Goal: Information Seeking & Learning: Learn about a topic

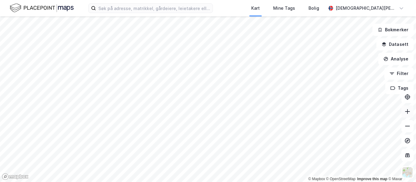
click at [409, 114] on icon at bounding box center [407, 112] width 6 height 6
click at [190, 182] on html "Kart Mine Tags Bolig [PERSON_NAME] © Mapbox © OpenStreetMap Improve this map © …" at bounding box center [208, 91] width 416 height 182
click at [173, 182] on html "Kart Mine Tags Bolig [PERSON_NAME] © Mapbox © OpenStreetMap Improve this map © …" at bounding box center [208, 91] width 416 height 182
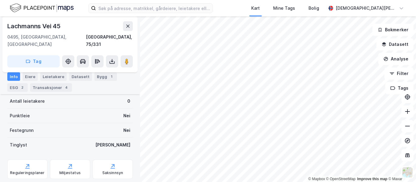
scroll to position [30, 0]
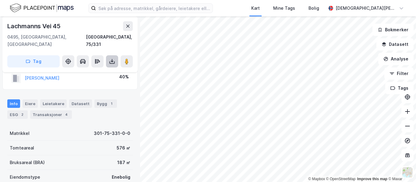
click at [113, 61] on icon at bounding box center [112, 62] width 2 height 2
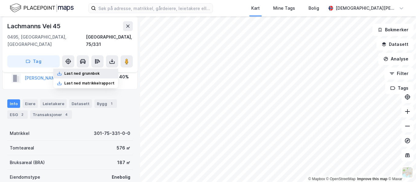
click at [85, 71] on div "Last ned grunnbok" at bounding box center [81, 73] width 35 height 5
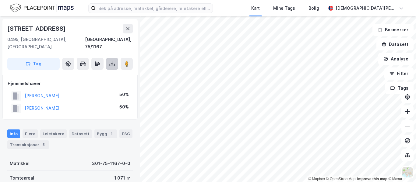
click at [107, 58] on button at bounding box center [112, 64] width 12 height 12
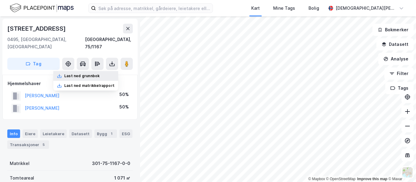
click at [90, 74] on div "Last ned grunnbok" at bounding box center [81, 76] width 35 height 5
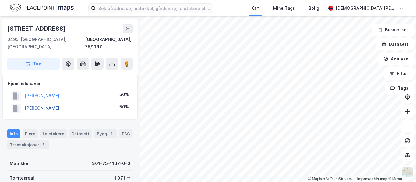
click at [0, 0] on button "[PERSON_NAME]" at bounding box center [0, 0] width 0 height 0
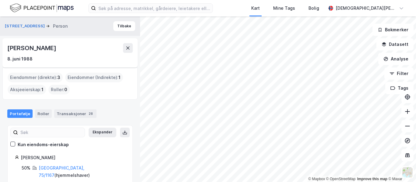
scroll to position [53, 0]
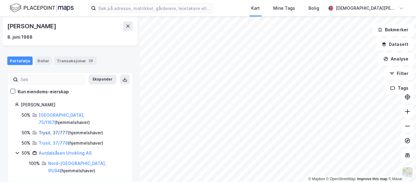
click at [57, 130] on link "Trysil, 37/777" at bounding box center [53, 132] width 29 height 5
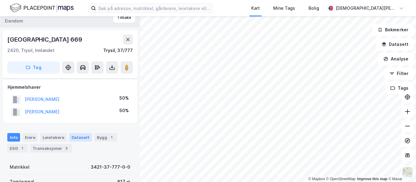
scroll to position [59, 0]
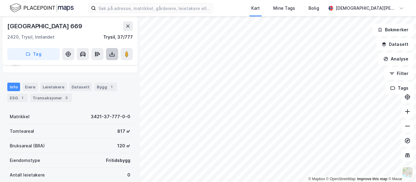
click at [115, 57] on button at bounding box center [112, 54] width 12 height 12
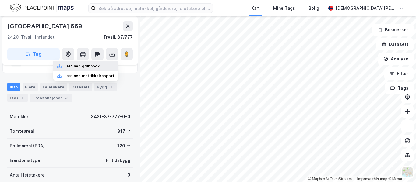
click at [96, 69] on div "Last ned grunnbok" at bounding box center [85, 66] width 65 height 10
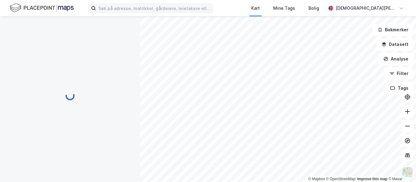
scroll to position [59, 0]
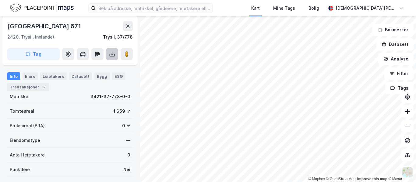
click at [111, 48] on button at bounding box center [112, 54] width 12 height 12
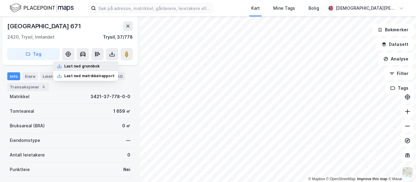
click at [85, 67] on div "Last ned grunnbok" at bounding box center [81, 66] width 35 height 5
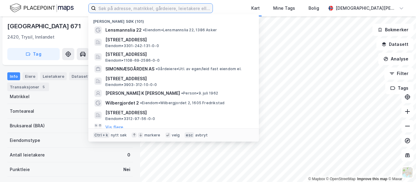
click at [145, 10] on input at bounding box center [154, 8] width 117 height 9
paste input "Paus & Paus [PERSON_NAME] AS"
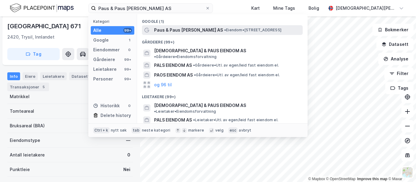
click at [180, 30] on span "Paus & Paus [PERSON_NAME] AS" at bounding box center [188, 29] width 69 height 7
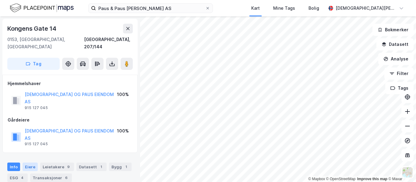
click at [28, 163] on div "Eiere" at bounding box center [30, 167] width 15 height 9
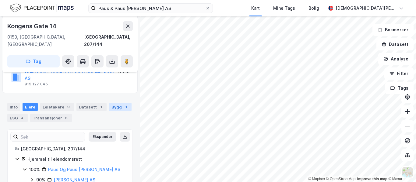
click at [115, 103] on div "Bygg 1" at bounding box center [120, 107] width 23 height 9
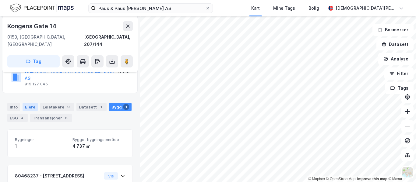
click at [35, 103] on div "Eiere" at bounding box center [30, 107] width 15 height 9
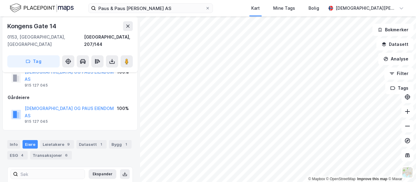
scroll to position [19, 0]
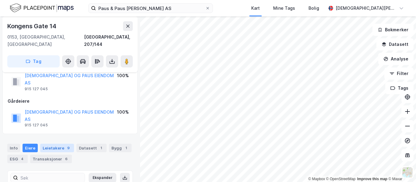
click at [53, 144] on div "Leietakere 9" at bounding box center [57, 148] width 34 height 9
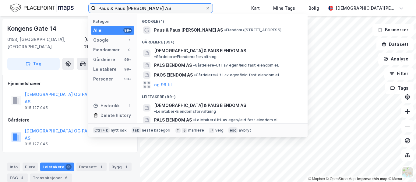
click at [159, 9] on input "Paus & Paus [PERSON_NAME] AS" at bounding box center [150, 8] width 109 height 9
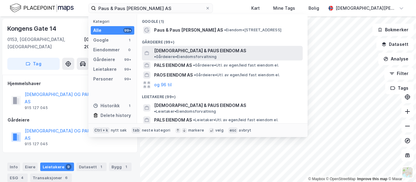
click at [190, 50] on span "[DEMOGRAPHIC_DATA] & PAUS EIENDOM AS" at bounding box center [200, 50] width 92 height 7
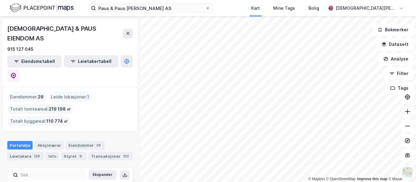
click at [405, 111] on icon at bounding box center [407, 112] width 6 height 6
click at [408, 112] on icon at bounding box center [407, 111] width 5 height 1
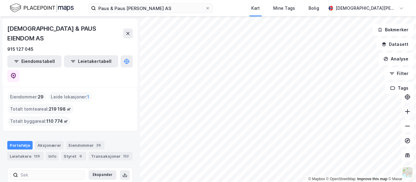
click at [408, 112] on icon at bounding box center [407, 111] width 5 height 1
click at [409, 118] on div "© Mapbox © OpenStreetMap Improve this map © [PERSON_NAME] & PAUS EIENDOM AS 915…" at bounding box center [208, 99] width 416 height 166
click at [407, 115] on button at bounding box center [407, 112] width 12 height 12
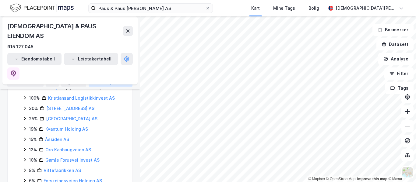
scroll to position [158, 0]
click at [126, 8] on input "Paus & Paus [PERSON_NAME] AS" at bounding box center [150, 8] width 109 height 9
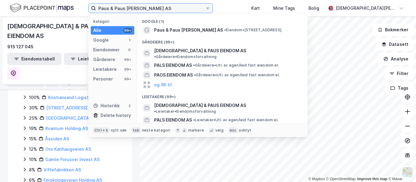
click at [126, 8] on input "Paus & Paus [PERSON_NAME] AS" at bounding box center [150, 8] width 109 height 9
paste input "Investire"
click at [126, 8] on input "Paus & Paus [PERSON_NAME] AS" at bounding box center [150, 8] width 109 height 9
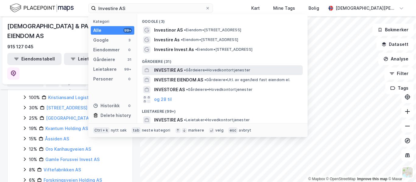
click at [181, 72] on span "INVESTIRE AS" at bounding box center [168, 70] width 29 height 7
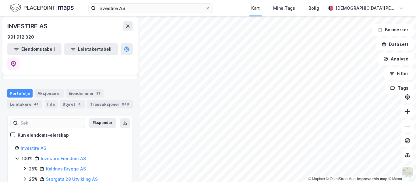
scroll to position [34, 0]
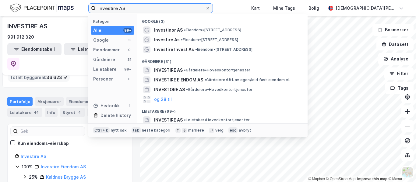
click at [156, 7] on input "Investire AS" at bounding box center [150, 8] width 109 height 9
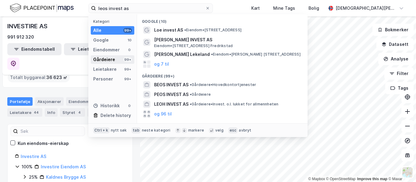
click at [107, 61] on div "Gårdeiere" at bounding box center [104, 59] width 22 height 7
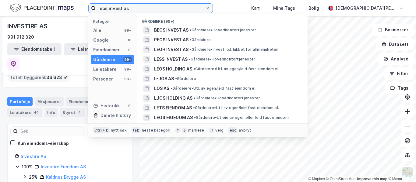
click at [141, 7] on input "leos invest as" at bounding box center [150, 8] width 109 height 9
paste input "Hanisch Eiendom AS"
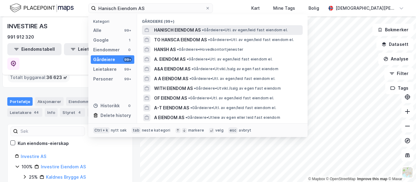
click at [169, 30] on span "HANISCH EIENDOM AS" at bounding box center [177, 29] width 47 height 7
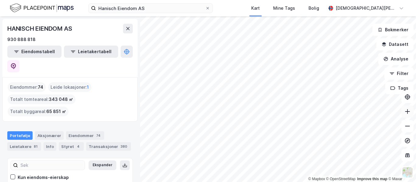
click at [411, 116] on button at bounding box center [407, 112] width 12 height 12
click at [233, 105] on div "© Mapbox © OpenStreetMap Improve this map © Maxar HANISCH EIENDOM AS 930 888 81…" at bounding box center [208, 99] width 416 height 166
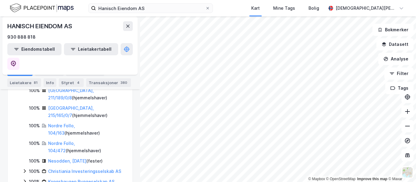
scroll to position [184, 0]
click at [407, 112] on icon at bounding box center [407, 112] width 6 height 6
click at [407, 112] on icon at bounding box center [407, 111] width 5 height 1
click at [150, 9] on input "Hanisch Eiendom AS" at bounding box center [150, 8] width 109 height 9
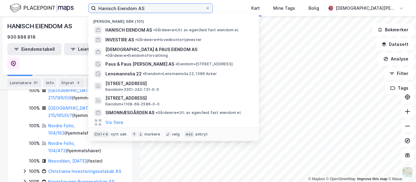
click at [150, 9] on input "Hanisch Eiendom AS" at bounding box center [150, 8] width 109 height 9
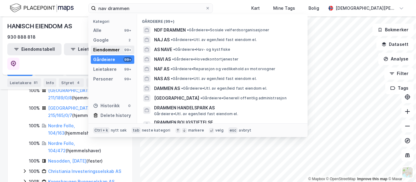
click at [109, 50] on div "Eiendommer" at bounding box center [106, 49] width 26 height 7
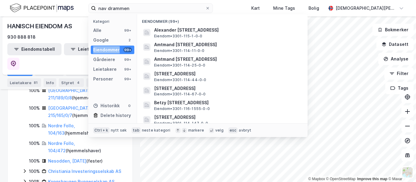
click at [109, 50] on div "Eiendommer" at bounding box center [106, 49] width 26 height 7
click at [110, 68] on div "Leietakere" at bounding box center [104, 69] width 23 height 7
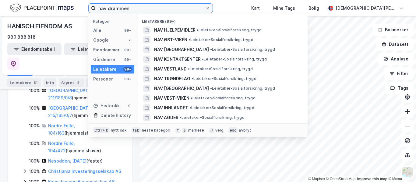
drag, startPoint x: 107, startPoint y: 8, endPoint x: 82, endPoint y: 9, distance: 25.3
click at [82, 9] on div "nav drammen Kategori Alle 99+ Google 2 Eiendommer 99+ Gårdeiere 99+ Leietakere …" at bounding box center [208, 8] width 416 height 16
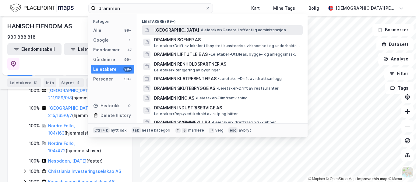
click at [173, 29] on span "[GEOGRAPHIC_DATA]" at bounding box center [176, 29] width 45 height 7
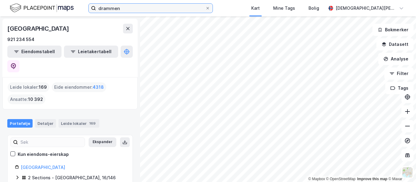
click at [128, 7] on input "drammen" at bounding box center [150, 8] width 109 height 9
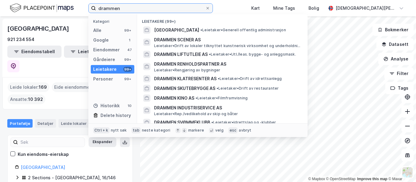
click at [128, 7] on input "drammen" at bounding box center [150, 8] width 109 height 9
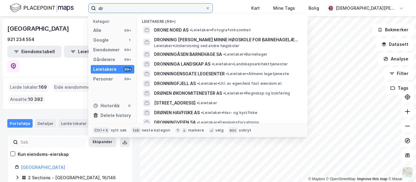
type input "d"
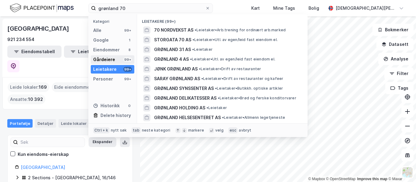
click at [110, 61] on div "Gårdeiere" at bounding box center [104, 59] width 22 height 7
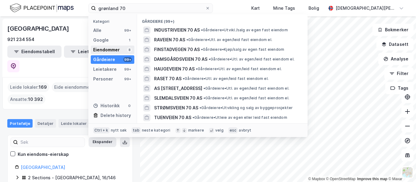
click at [109, 50] on div "Eiendommer" at bounding box center [106, 49] width 26 height 7
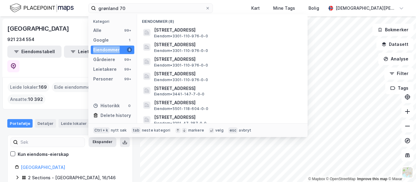
click at [109, 50] on div "Eiendommer" at bounding box center [106, 49] width 26 height 7
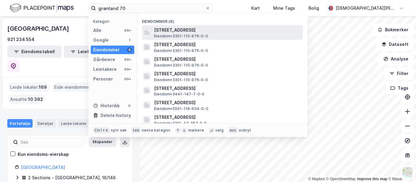
click at [225, 37] on div "[STREET_ADDRESS] • 3301-110-976-0-0" at bounding box center [227, 32] width 147 height 12
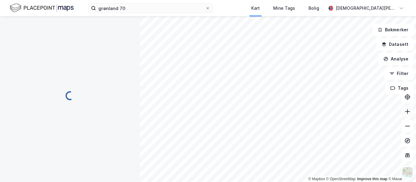
click at [411, 112] on button at bounding box center [407, 112] width 12 height 12
click at [409, 113] on icon at bounding box center [407, 112] width 6 height 6
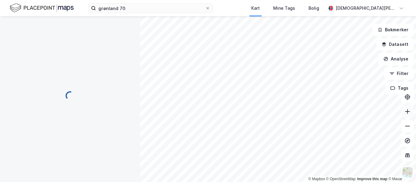
scroll to position [19, 0]
click at [406, 114] on icon at bounding box center [407, 112] width 6 height 6
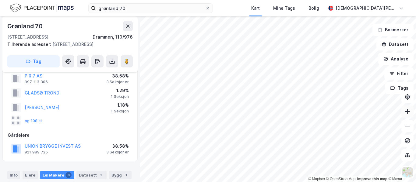
click at [406, 114] on icon at bounding box center [407, 112] width 6 height 6
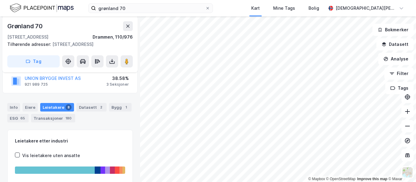
scroll to position [87, 0]
click at [28, 111] on div "Eiere" at bounding box center [30, 107] width 15 height 9
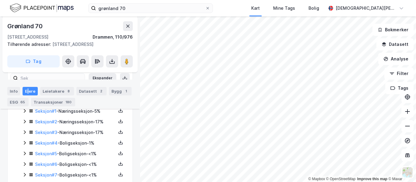
scroll to position [146, 0]
click at [25, 113] on icon at bounding box center [24, 110] width 5 height 5
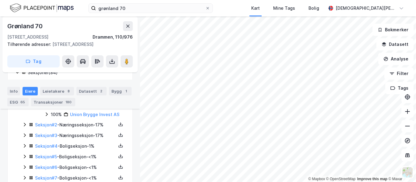
scroll to position [174, 0]
click at [23, 137] on icon at bounding box center [24, 134] width 5 height 5
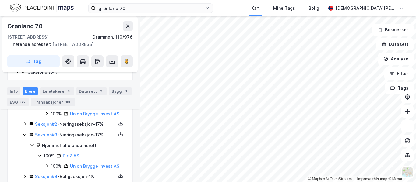
click at [24, 127] on icon at bounding box center [24, 124] width 5 height 5
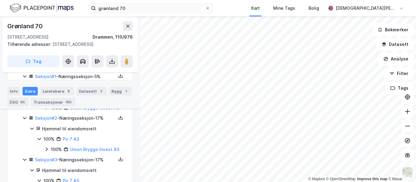
scroll to position [177, 0]
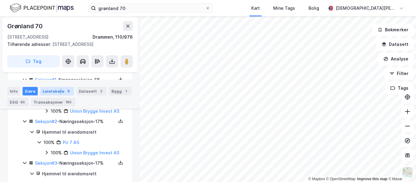
click at [59, 90] on div "Leietakere 8" at bounding box center [57, 91] width 34 height 9
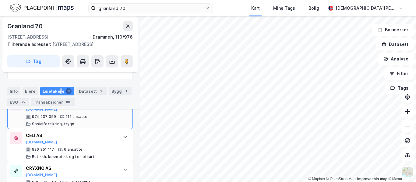
scroll to position [218, 0]
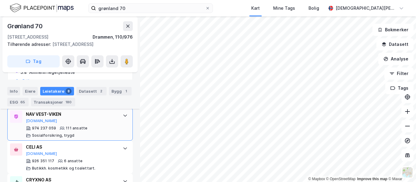
click at [123, 120] on div at bounding box center [125, 116] width 10 height 10
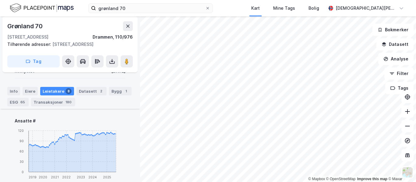
scroll to position [462, 0]
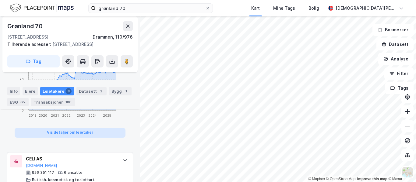
click at [78, 138] on button "Vis detaljer om leietaker" at bounding box center [70, 133] width 111 height 10
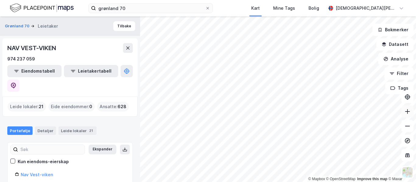
click at [407, 112] on icon at bounding box center [407, 112] width 6 height 6
click at [407, 112] on icon at bounding box center [407, 111] width 5 height 1
click at [412, 123] on div "© Mapbox © OpenStreetMap Improve this map © Maxar Grønland 70 Leietaker Tilbake…" at bounding box center [208, 99] width 416 height 166
click at [408, 110] on icon at bounding box center [407, 112] width 6 height 6
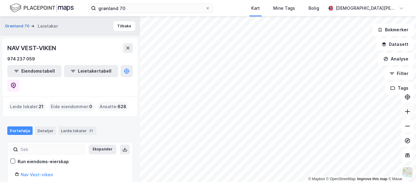
click at [408, 110] on icon at bounding box center [407, 112] width 6 height 6
click at [407, 110] on icon at bounding box center [407, 112] width 6 height 6
click at [404, 78] on div "© Mapbox © OpenStreetMap Improve this map © Maxar Grønland 70 Leietaker Tilbake…" at bounding box center [208, 99] width 416 height 166
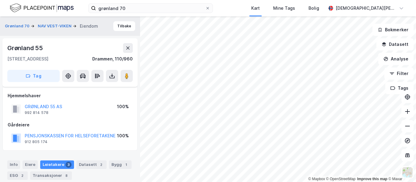
scroll to position [105, 0]
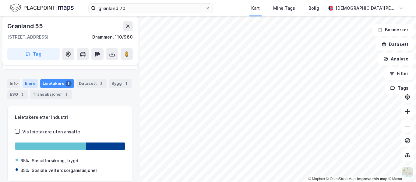
click at [33, 82] on div "Eiere" at bounding box center [30, 83] width 15 height 9
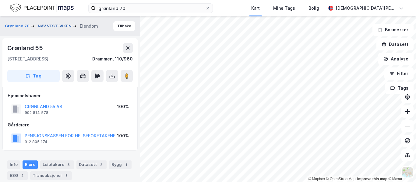
click at [49, 25] on button "NAV VEST-VIKEN" at bounding box center [55, 26] width 35 height 6
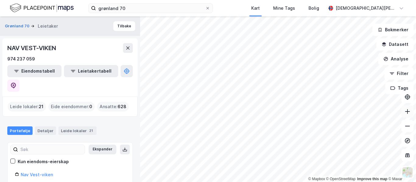
click at [408, 113] on icon at bounding box center [407, 112] width 6 height 6
click at [409, 114] on icon at bounding box center [407, 112] width 6 height 6
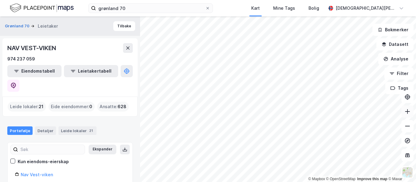
click at [409, 114] on icon at bounding box center [407, 112] width 6 height 6
click at [407, 123] on icon at bounding box center [407, 126] width 6 height 6
click at [407, 112] on icon at bounding box center [407, 111] width 1 height 5
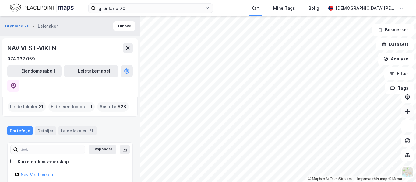
click at [407, 112] on icon at bounding box center [407, 111] width 1 height 5
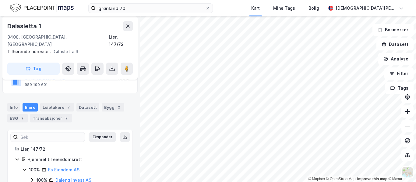
scroll to position [81, 0]
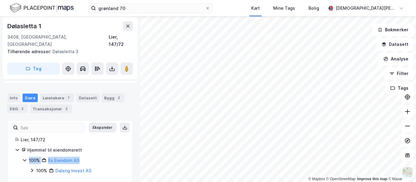
drag, startPoint x: 80, startPoint y: 154, endPoint x: 104, endPoint y: 150, distance: 24.4
click at [104, 157] on div "100% Es Eiendom AS" at bounding box center [77, 160] width 96 height 7
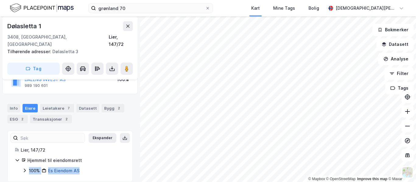
click at [68, 168] on link "Es Eiendom AS" at bounding box center [63, 170] width 31 height 5
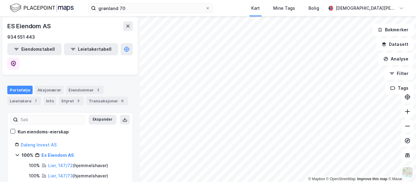
scroll to position [61, 0]
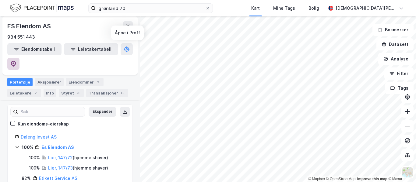
click at [16, 61] on icon at bounding box center [13, 64] width 5 height 6
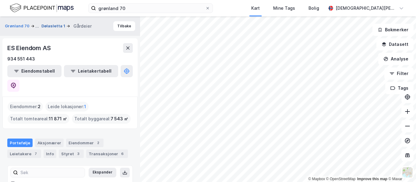
click at [46, 26] on button "Dølasletta 1" at bounding box center [53, 26] width 25 height 6
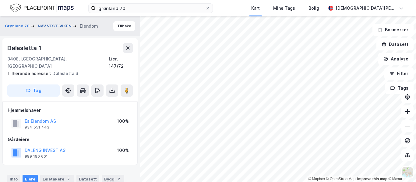
click at [59, 27] on button "NAV VEST-VIKEN" at bounding box center [55, 26] width 35 height 6
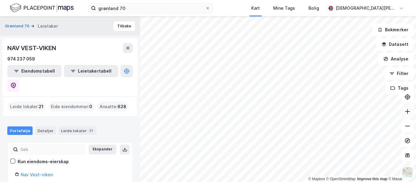
click at [405, 110] on icon at bounding box center [407, 112] width 6 height 6
click at [356, 182] on html "grønland 70 Kart Mine Tags Bolig [PERSON_NAME] © Mapbox © OpenStreetMap Improve…" at bounding box center [208, 91] width 416 height 182
click at [406, 110] on icon at bounding box center [407, 112] width 6 height 6
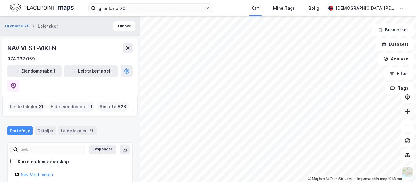
click at [406, 110] on icon at bounding box center [407, 112] width 6 height 6
click at [386, 0] on html "grønland 70 Kart Mine Tags Bolig [PERSON_NAME] © Mapbox © OpenStreetMap Improve…" at bounding box center [208, 91] width 416 height 182
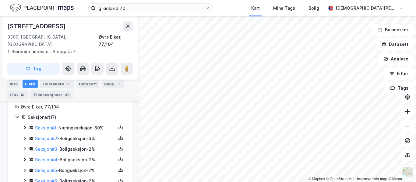
scroll to position [155, 0]
click at [24, 126] on icon at bounding box center [24, 128] width 5 height 5
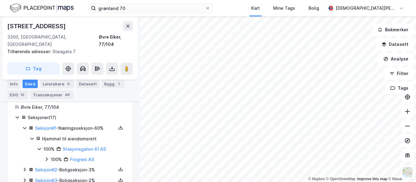
click at [42, 154] on div "100% Stasjonsgaten 61 AS 100% Frognes AS" at bounding box center [81, 155] width 88 height 18
click at [47, 158] on icon at bounding box center [47, 160] width 2 height 4
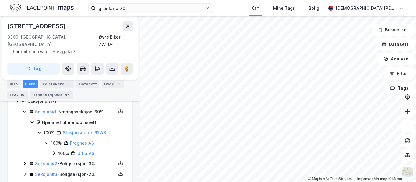
click at [54, 151] on icon at bounding box center [54, 153] width 2 height 4
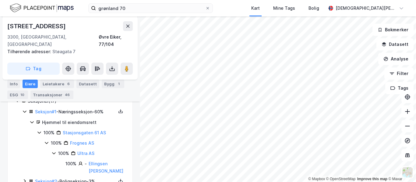
click at [83, 20] on div "[STREET_ADDRESS], [GEOGRAPHIC_DATA], 77/104 Tilhørende adresser: [STREET_ADDRES…" at bounding box center [69, 47] width 135 height 63
click at [33, 120] on icon at bounding box center [32, 122] width 5 height 5
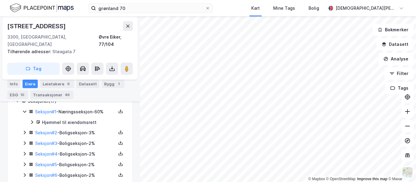
click at [25, 109] on icon at bounding box center [24, 111] width 5 height 5
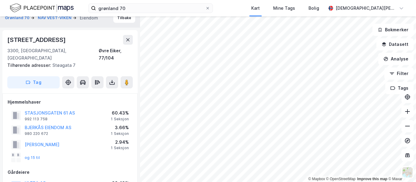
scroll to position [8, 0]
click at [53, 18] on button "NAV VEST-VIKEN" at bounding box center [55, 18] width 35 height 6
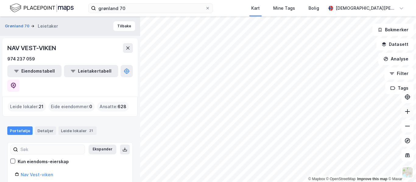
click at [406, 113] on icon at bounding box center [407, 112] width 6 height 6
click at [406, 110] on icon at bounding box center [407, 112] width 6 height 6
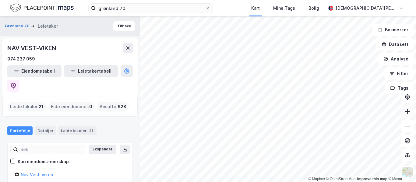
click at [405, 113] on icon at bounding box center [407, 112] width 6 height 6
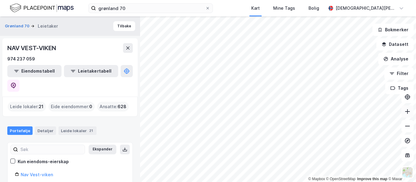
click at [405, 113] on icon at bounding box center [407, 112] width 6 height 6
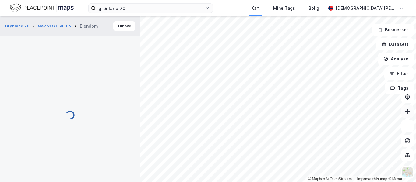
scroll to position [8, 0]
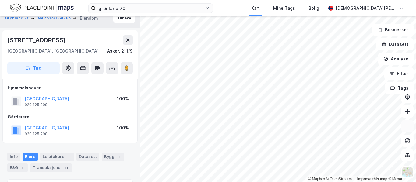
click at [405, 125] on icon at bounding box center [407, 126] width 6 height 6
click at [54, 19] on button "NAV VEST-VIKEN" at bounding box center [55, 18] width 35 height 6
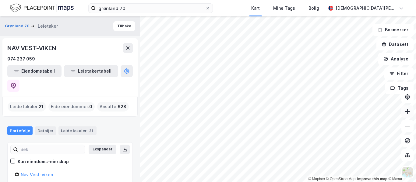
click at [404, 115] on button at bounding box center [407, 112] width 12 height 12
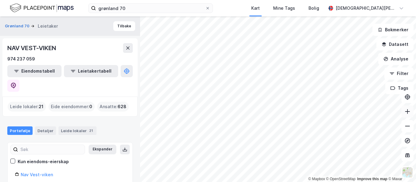
click at [406, 111] on icon at bounding box center [407, 111] width 5 height 1
click at [407, 145] on div "© Mapbox © OpenStreetMap Improve this map © Maxar Grønland 70 Leietaker Tilbake…" at bounding box center [208, 99] width 416 height 166
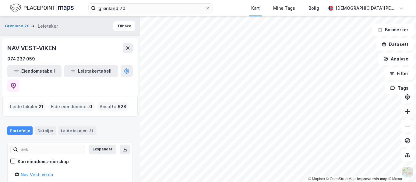
click at [404, 113] on button at bounding box center [407, 112] width 12 height 12
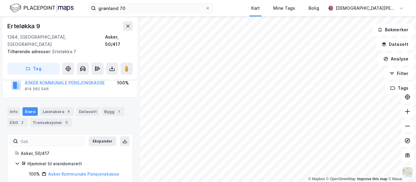
scroll to position [51, 0]
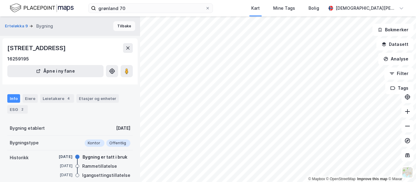
click at [124, 26] on button "Tilbake" at bounding box center [124, 26] width 22 height 10
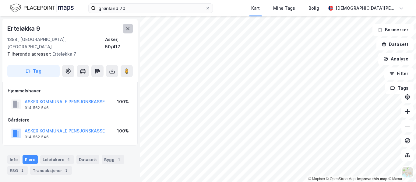
click at [132, 28] on button at bounding box center [128, 29] width 10 height 10
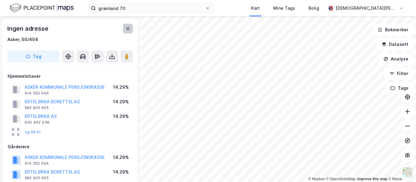
click at [127, 26] on button at bounding box center [128, 29] width 10 height 10
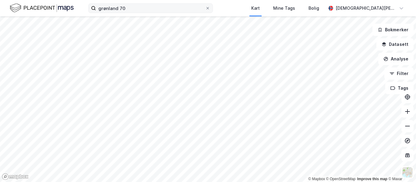
click at [136, 13] on label "grønland 70" at bounding box center [150, 8] width 124 height 10
click at [136, 13] on input "grønland 70" at bounding box center [150, 8] width 109 height 9
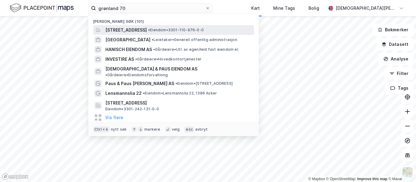
click at [147, 28] on span "[STREET_ADDRESS]" at bounding box center [125, 29] width 41 height 7
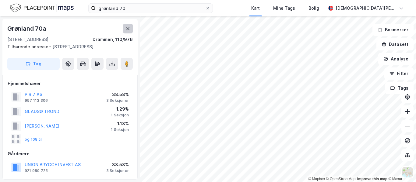
click at [131, 26] on button at bounding box center [128, 29] width 10 height 10
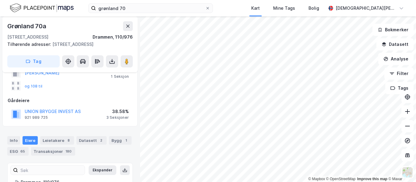
scroll to position [56, 0]
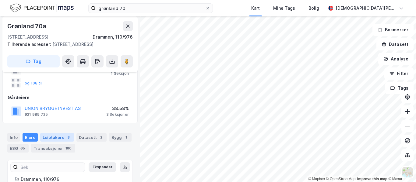
click at [65, 141] on div "8" at bounding box center [68, 137] width 6 height 6
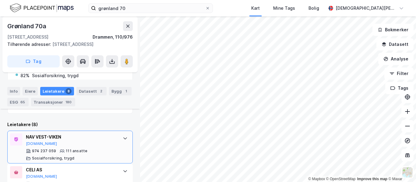
scroll to position [195, 0]
click at [93, 147] on div "NAV VEST-VIKEN [DOMAIN_NAME]" at bounding box center [71, 140] width 91 height 13
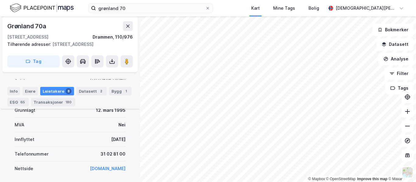
scroll to position [449, 0]
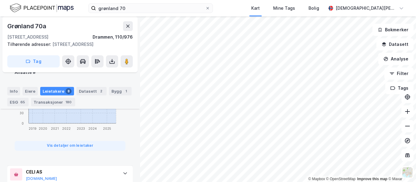
click at [93, 151] on button "Vis detaljer om leietaker" at bounding box center [70, 146] width 111 height 10
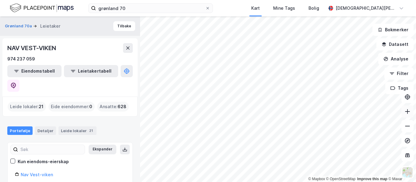
click at [410, 115] on button at bounding box center [407, 112] width 12 height 12
click at [409, 125] on icon at bounding box center [407, 126] width 6 height 6
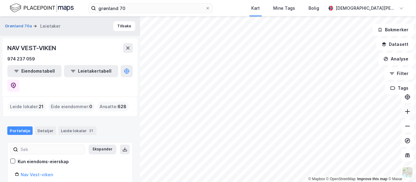
click at [405, 108] on button at bounding box center [407, 112] width 12 height 12
click at [405, 109] on icon at bounding box center [407, 112] width 6 height 6
click at [411, 79] on div "© Mapbox © OpenStreetMap Improve this map © Maxar Grønland 70a Leietaker Tilbak…" at bounding box center [208, 99] width 416 height 166
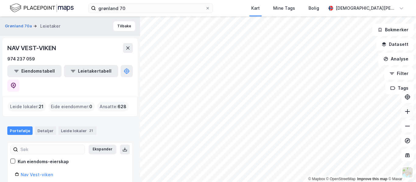
click at [405, 114] on icon at bounding box center [407, 112] width 6 height 6
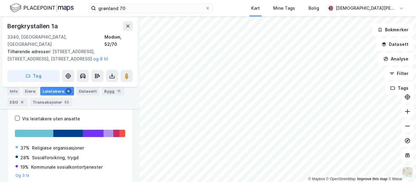
scroll to position [37, 0]
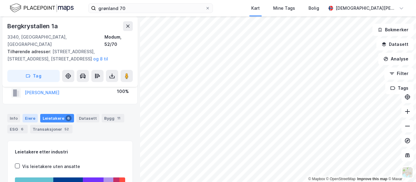
click at [31, 114] on div "Eiere" at bounding box center [30, 118] width 15 height 9
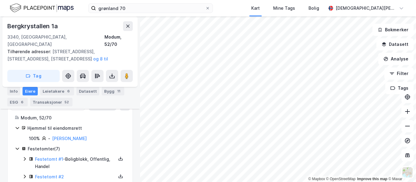
scroll to position [64, 0]
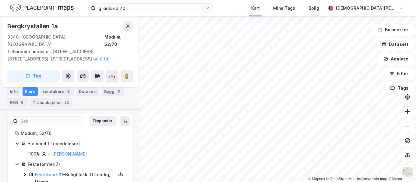
click at [405, 115] on button at bounding box center [407, 112] width 12 height 12
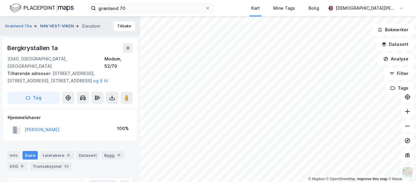
click at [59, 27] on button "NAV VEST-VIKEN" at bounding box center [57, 26] width 35 height 6
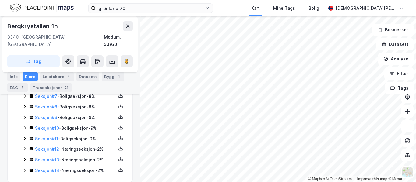
scroll to position [263, 0]
click at [25, 168] on icon at bounding box center [24, 170] width 5 height 5
click at [25, 158] on icon at bounding box center [25, 160] width 2 height 4
click at [24, 146] on div "Seksjon # 12 - Næringsseksjon - 2%" at bounding box center [73, 150] width 103 height 8
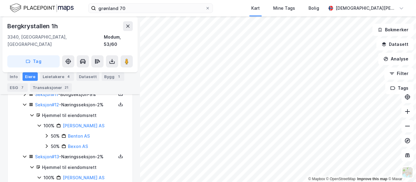
scroll to position [308, 0]
click at [75, 123] on link "[PERSON_NAME] AS" at bounding box center [84, 125] width 42 height 5
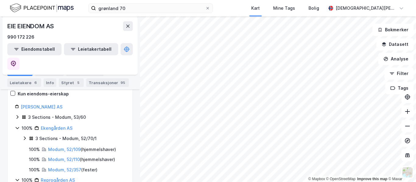
scroll to position [45, 0]
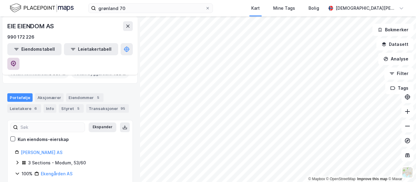
click at [19, 58] on button at bounding box center [13, 64] width 12 height 12
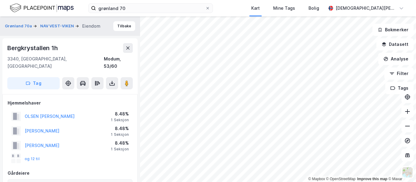
click at [60, 23] on div "Grønland 70a NAV VEST-VIKEN Eiendom" at bounding box center [55, 26] width 100 height 7
click at [60, 29] on button "NAV VEST-VIKEN" at bounding box center [57, 26] width 35 height 6
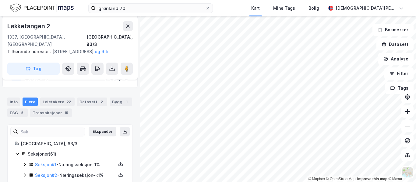
scroll to position [164, 0]
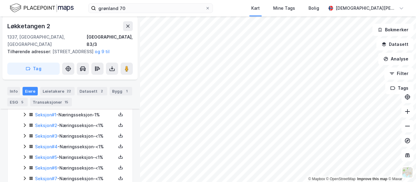
click at [24, 145] on icon at bounding box center [25, 147] width 2 height 4
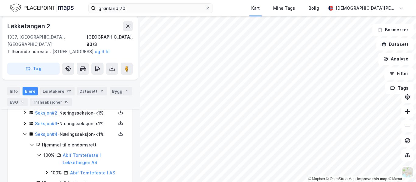
scroll to position [176, 0]
click at [24, 138] on div "Seksjon # 4 - Næringsseksjon - <1% Hjemmel til eiendomsrett 100% Abif Tomtefest…" at bounding box center [73, 164] width 103 height 67
click at [23, 132] on icon at bounding box center [24, 134] width 5 height 5
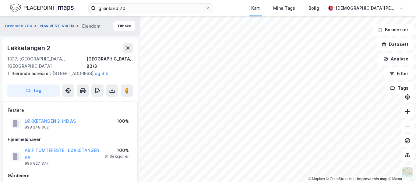
scroll to position [0, 0]
click at [64, 23] on button "NAV VEST-VIKEN" at bounding box center [57, 26] width 35 height 6
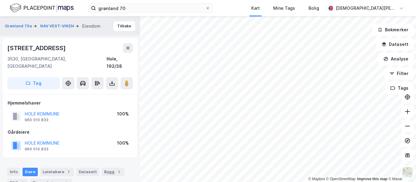
scroll to position [0, 0]
click at [58, 25] on button "NAV VEST-VIKEN" at bounding box center [57, 26] width 35 height 6
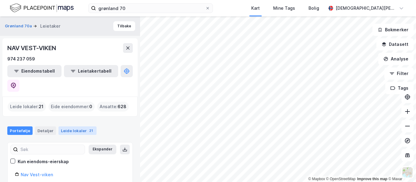
click at [83, 127] on div "Leide lokaler 21" at bounding box center [77, 131] width 38 height 9
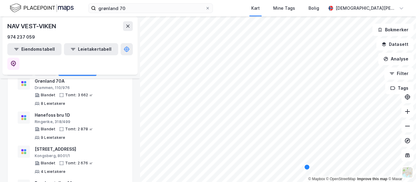
scroll to position [326, 0]
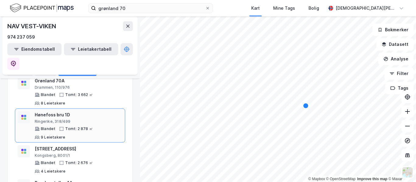
click at [81, 127] on div "Tomt: 2 878 ㎡" at bounding box center [79, 129] width 28 height 5
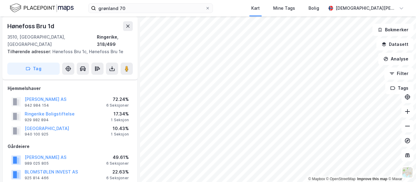
scroll to position [22, 0]
click at [0, 0] on button "[PERSON_NAME] AS" at bounding box center [0, 0] width 0 height 0
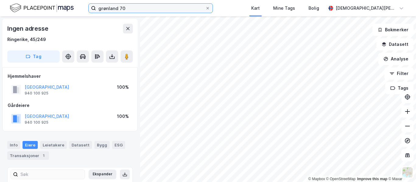
click at [126, 10] on input "grønland 70" at bounding box center [150, 8] width 109 height 9
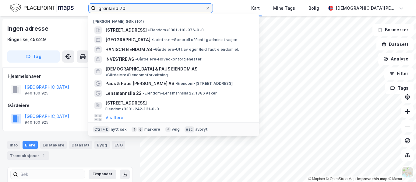
click at [126, 10] on input "grønland 70" at bounding box center [150, 8] width 109 height 9
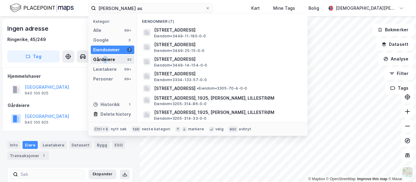
click at [104, 56] on div "Gårdeiere 83" at bounding box center [112, 59] width 43 height 9
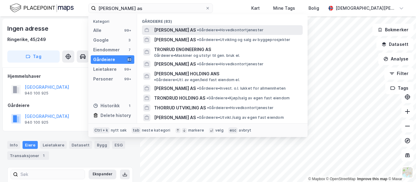
click at [200, 33] on div "[PERSON_NAME] AS • Gårdeiere • Hovedkontortjenester" at bounding box center [227, 29] width 147 height 7
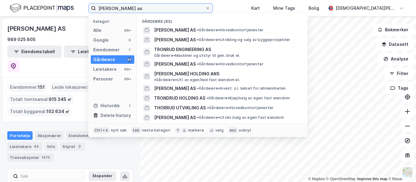
click at [124, 5] on input "[PERSON_NAME] as" at bounding box center [150, 8] width 109 height 9
paste input "[PERSON_NAME] AS"
click at [124, 5] on input "[PERSON_NAME] as" at bounding box center [150, 8] width 109 height 9
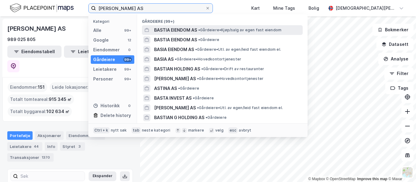
type input "[PERSON_NAME] AS"
click at [180, 26] on span "BASTIA EIENDOM AS" at bounding box center [175, 29] width 43 height 7
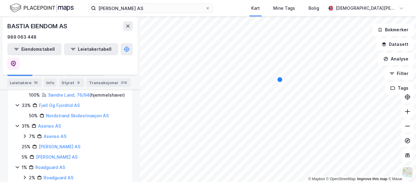
scroll to position [379, 0]
